Goal: Find specific page/section: Find specific page/section

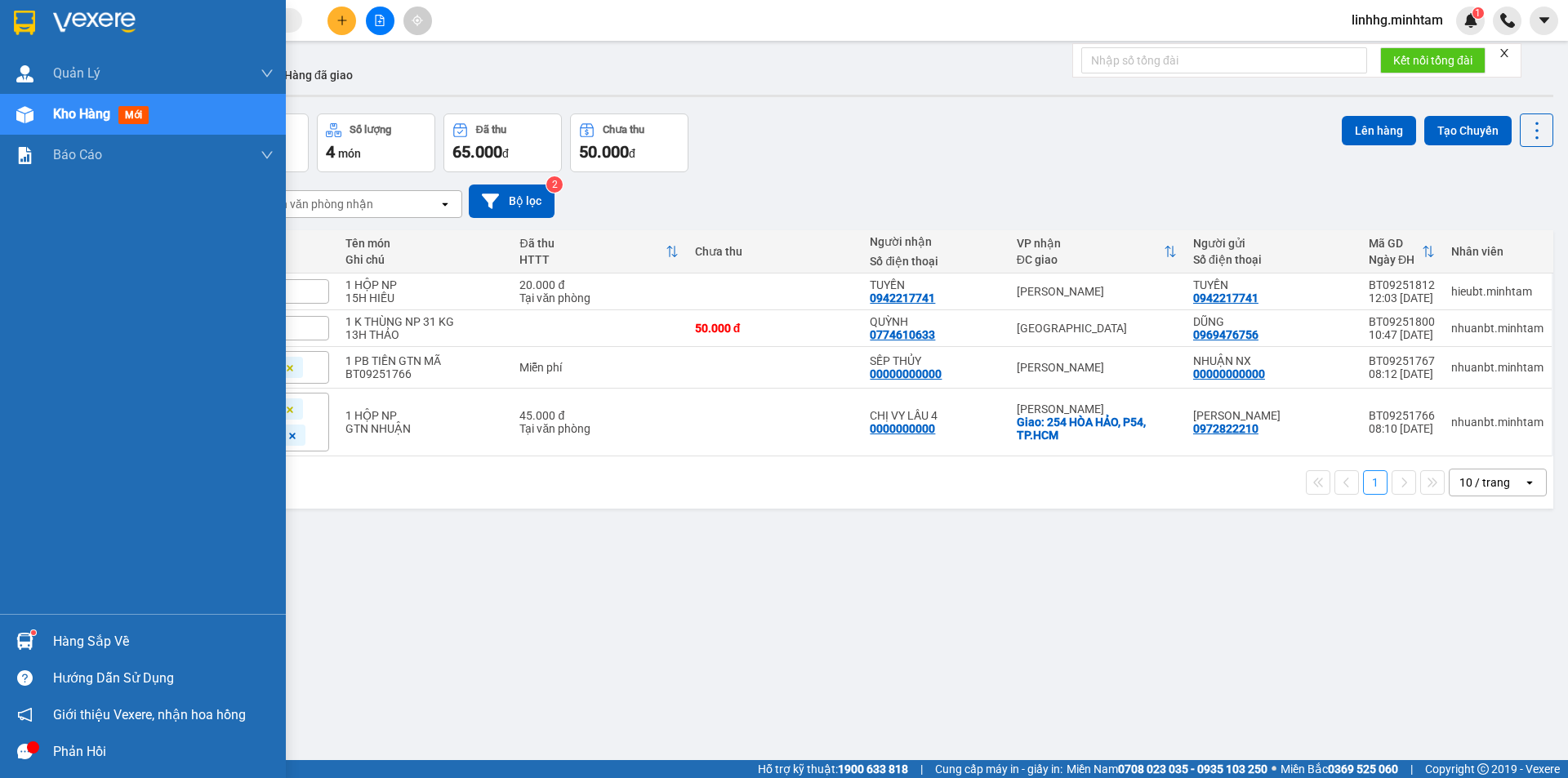
click at [78, 633] on div "Hàng sắp về" at bounding box center [164, 642] width 221 height 25
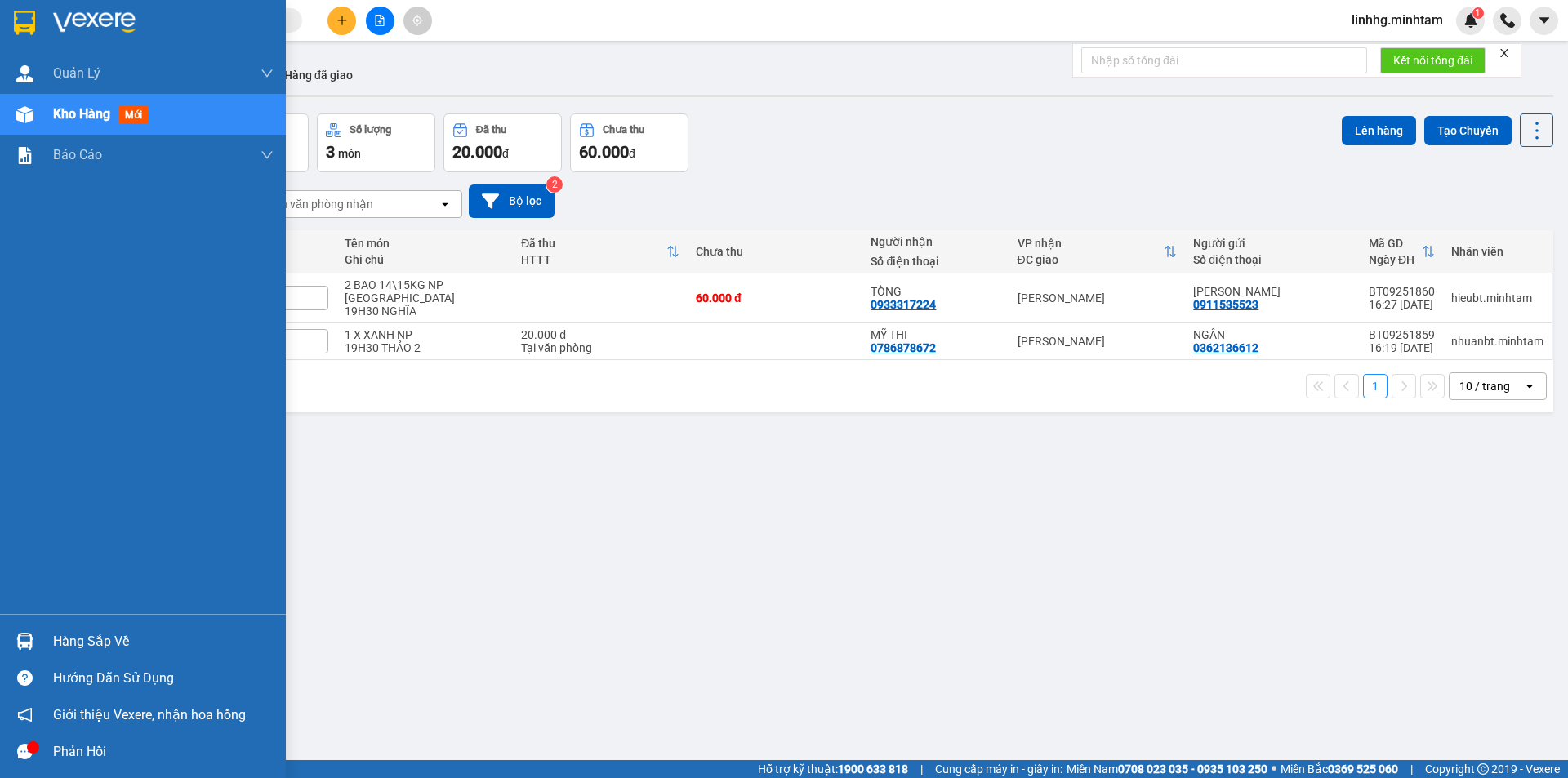
click at [34, 638] on div at bounding box center [25, 641] width 29 height 29
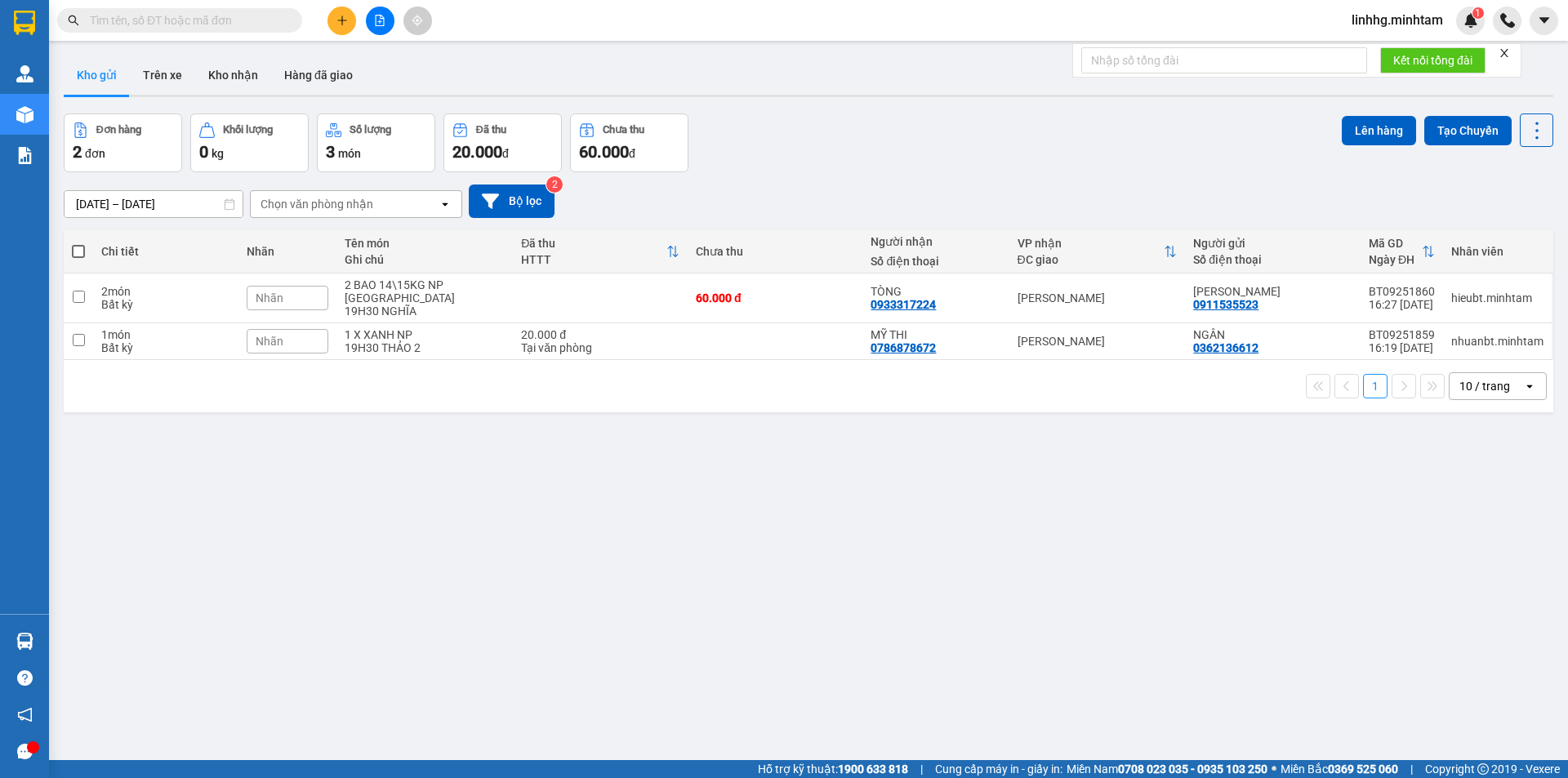
click at [834, 546] on section "Kết quả tìm kiếm ( 0 ) Bộ lọc No Data linhhg.minhtam 1 Quản Lý Quản lý giao nhậ…" at bounding box center [784, 389] width 1568 height 778
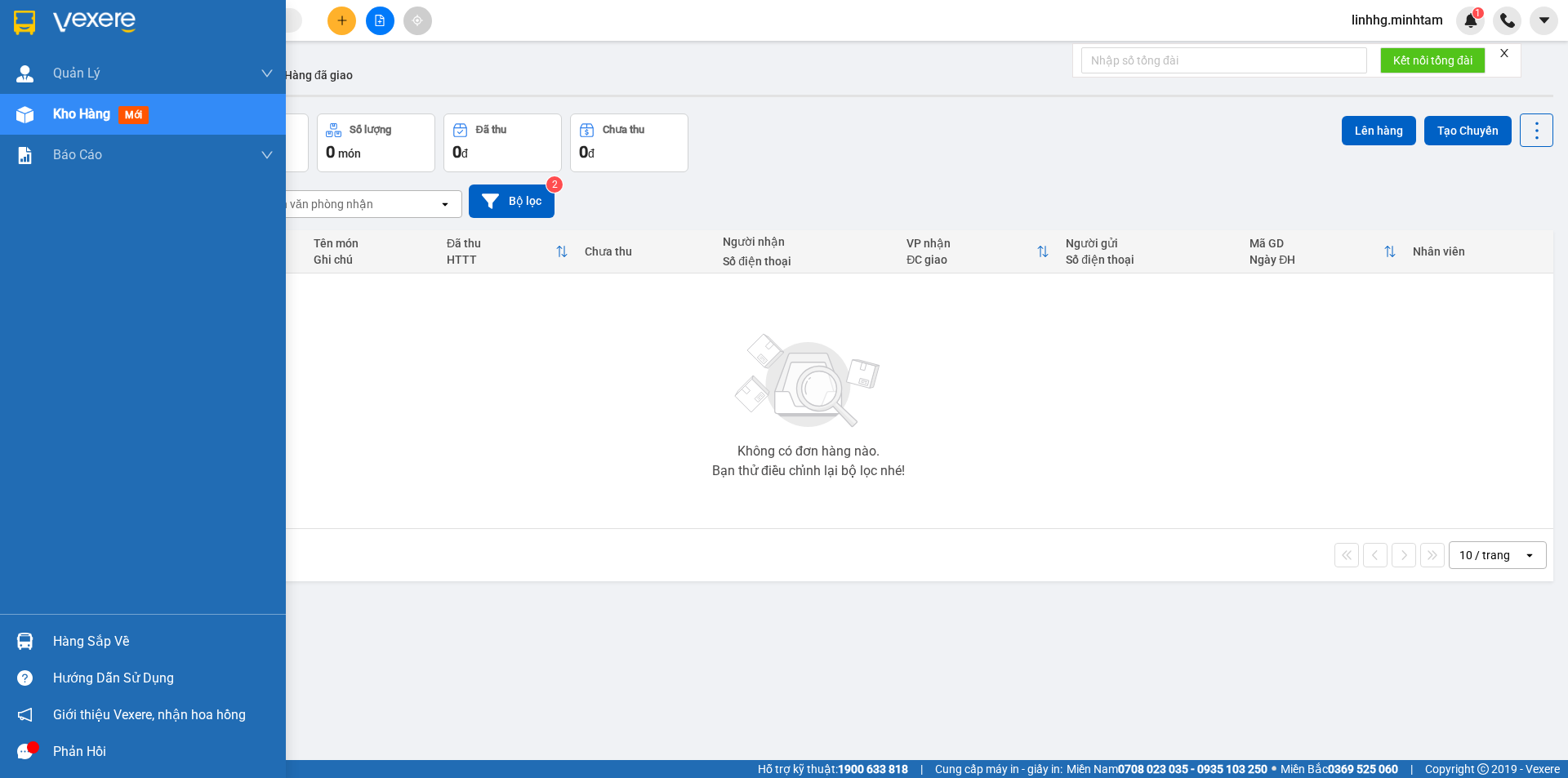
click at [104, 644] on div "Hàng sắp về" at bounding box center [164, 642] width 221 height 25
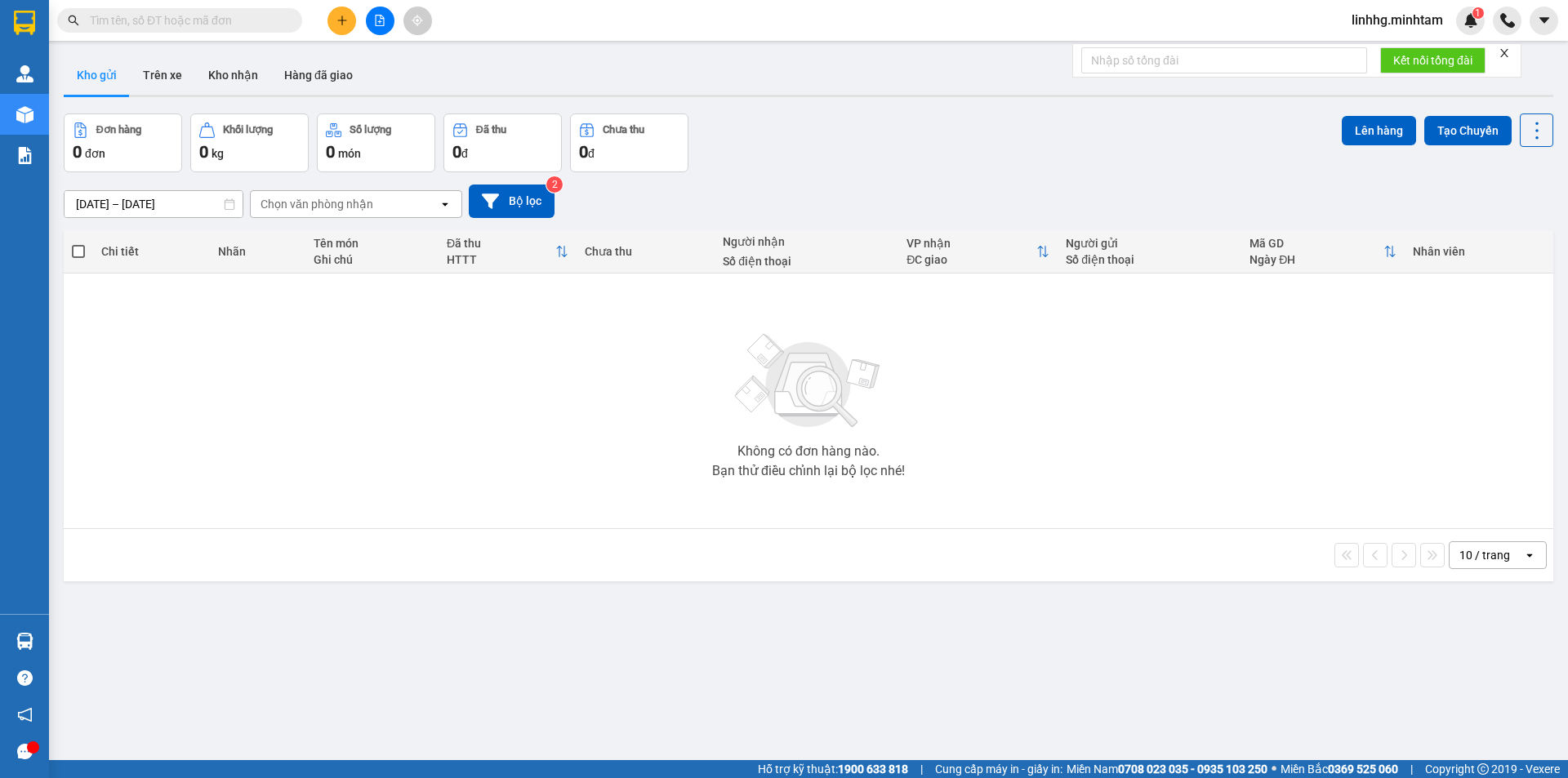
drag, startPoint x: 857, startPoint y: 632, endPoint x: 898, endPoint y: 564, distance: 79.4
click at [859, 630] on section "Kết quả tìm kiếm ( 0 ) Bộ lọc No Data linhhg.minhtam 1 Quản Lý Quản lý giao nhậ…" at bounding box center [784, 389] width 1568 height 778
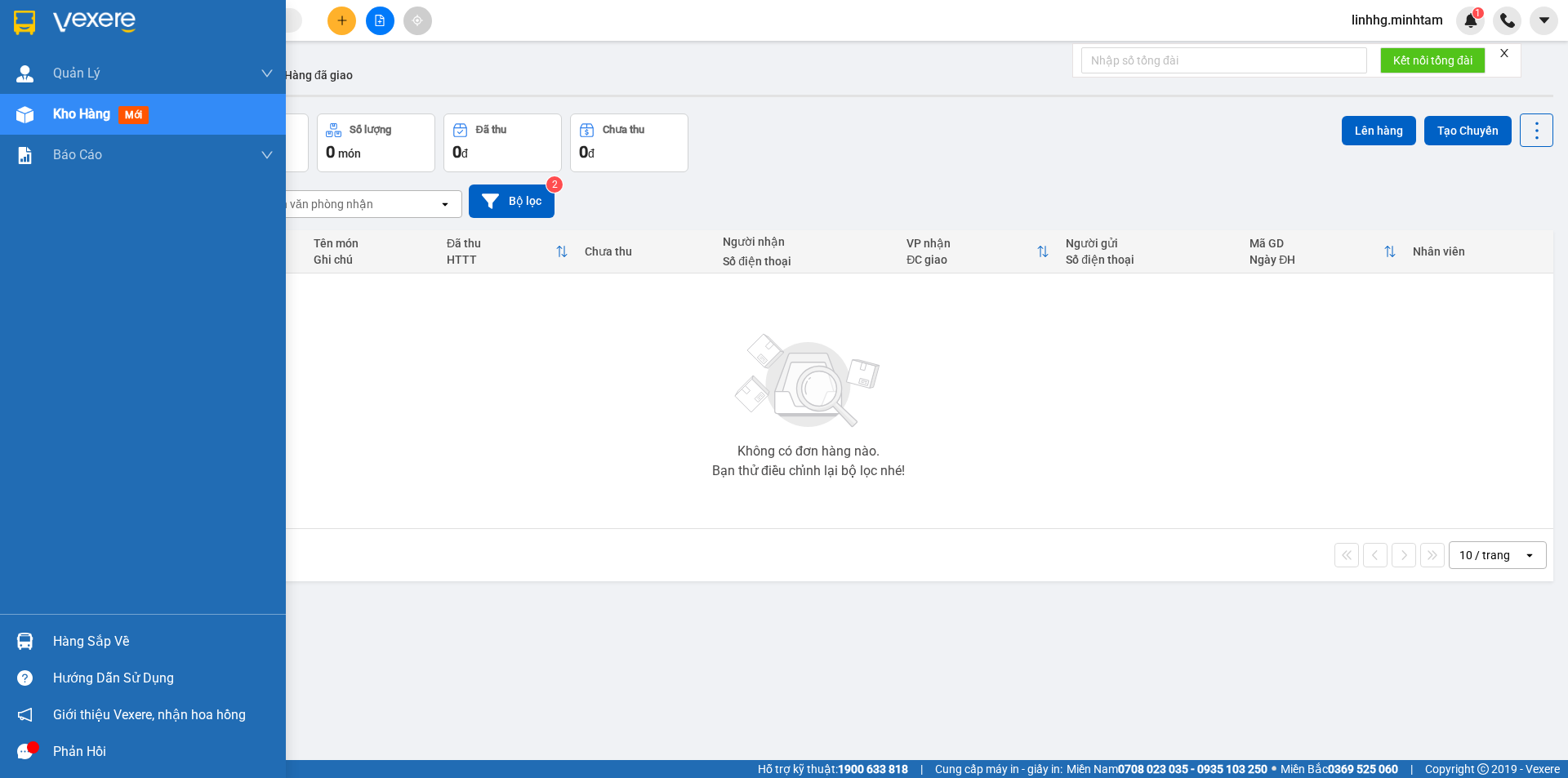
click at [89, 646] on div "Hàng sắp về" at bounding box center [164, 642] width 221 height 25
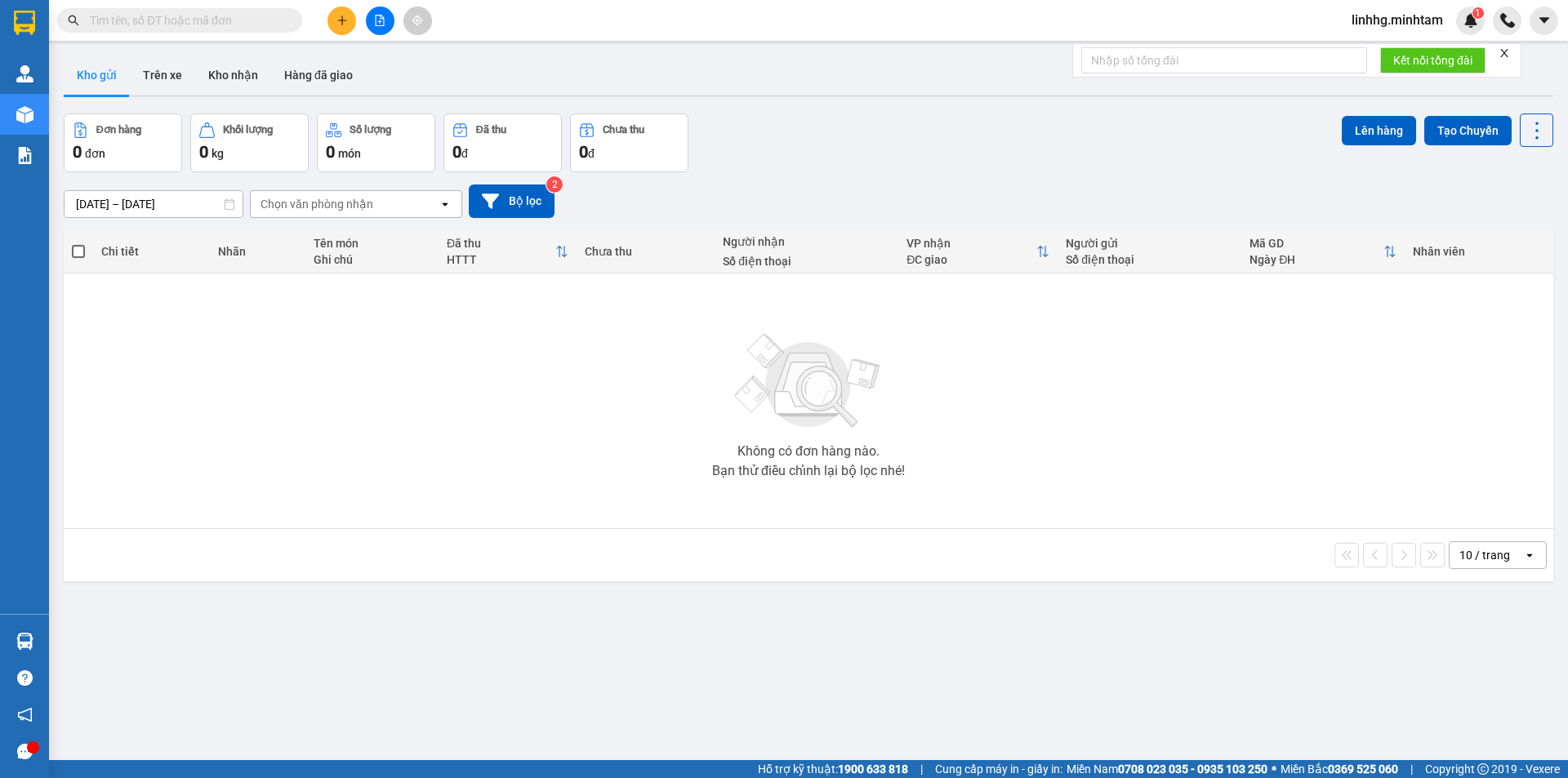
click at [1016, 664] on section "Kết quả tìm kiếm ( 0 ) Bộ lọc No Data linhhg.minhtam 1 Quản Lý Quản lý giao nhậ…" at bounding box center [784, 389] width 1568 height 778
